Goal: Navigation & Orientation: Find specific page/section

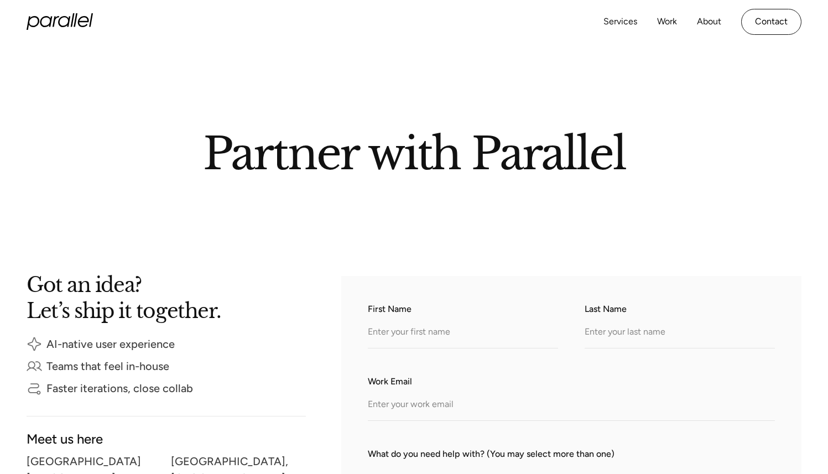
click at [67, 23] on icon "home" at bounding box center [60, 21] width 66 height 17
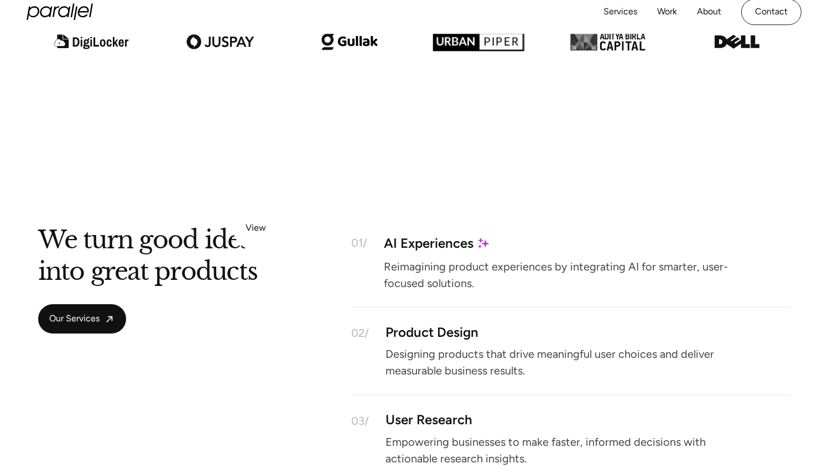
scroll to position [776, 0]
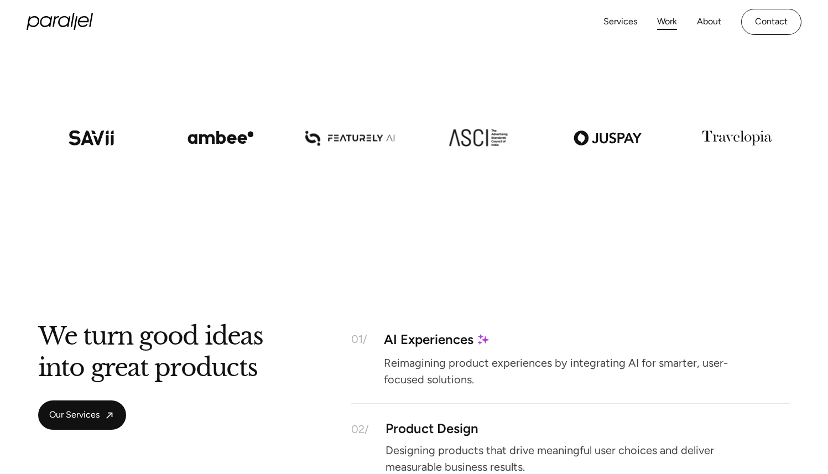
click at [665, 20] on link "Work" at bounding box center [667, 22] width 20 height 16
